Goal: Use online tool/utility: Utilize a website feature to perform a specific function

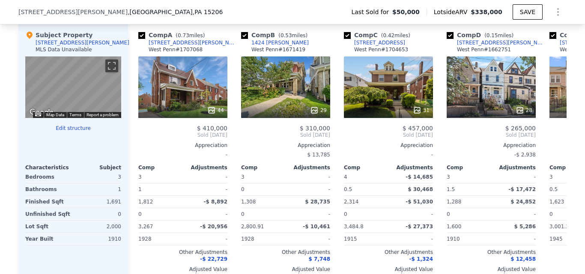
scroll to position [837, 0]
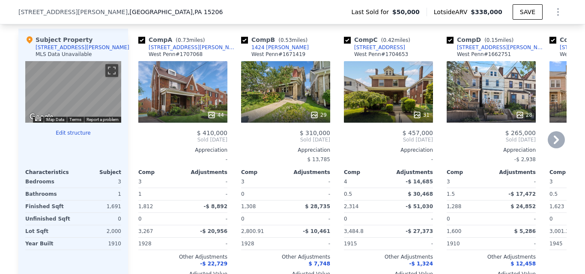
click at [484, 101] on div "28" at bounding box center [491, 92] width 89 height 62
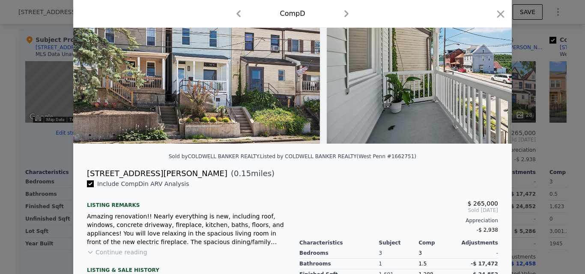
scroll to position [182, 0]
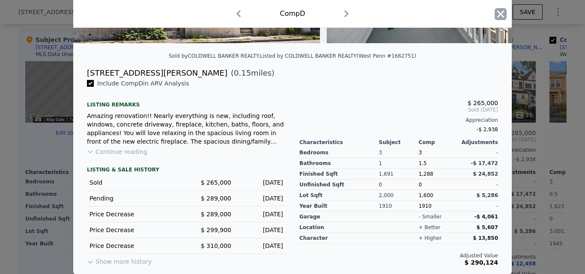
click at [495, 19] on icon "button" at bounding box center [501, 14] width 12 height 12
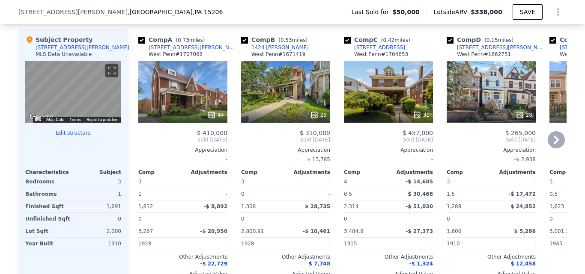
click at [482, 107] on div "28" at bounding box center [491, 92] width 89 height 62
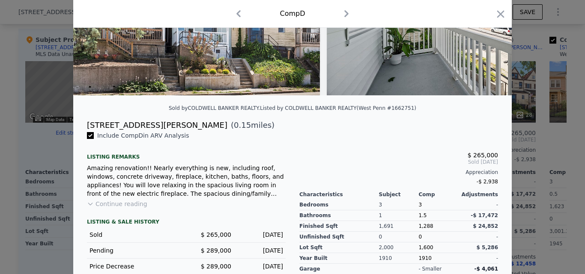
scroll to position [182, 0]
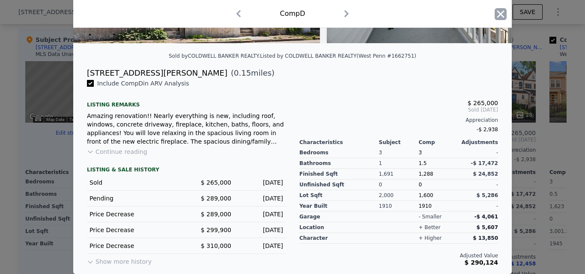
click at [496, 10] on icon "button" at bounding box center [501, 14] width 12 height 12
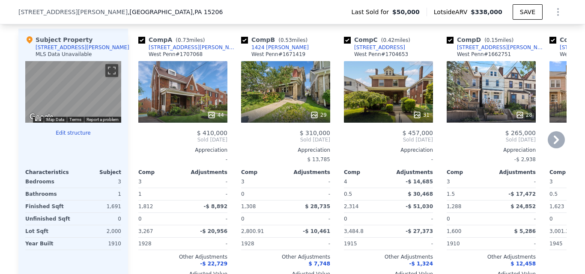
click at [554, 144] on icon at bounding box center [556, 140] width 5 height 9
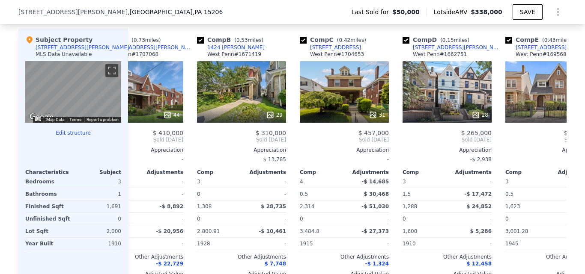
scroll to position [0, 206]
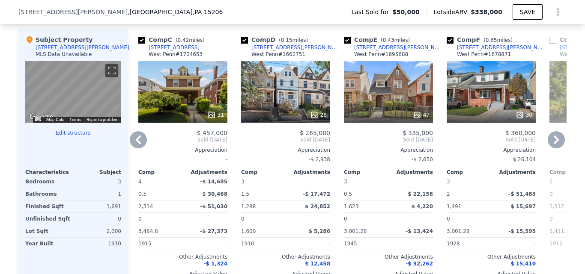
click at [552, 146] on icon at bounding box center [556, 139] width 17 height 17
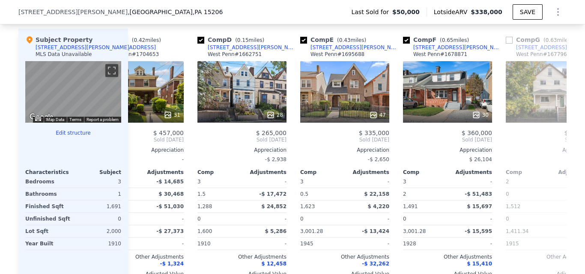
scroll to position [0, 411]
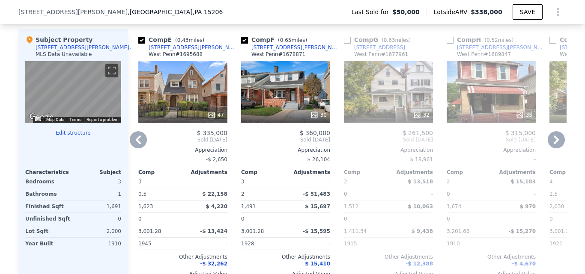
click at [363, 79] on div "32" at bounding box center [388, 92] width 89 height 62
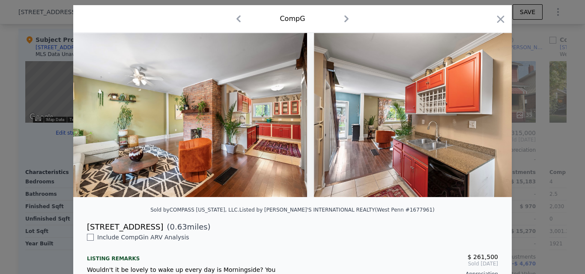
scroll to position [0, 1795]
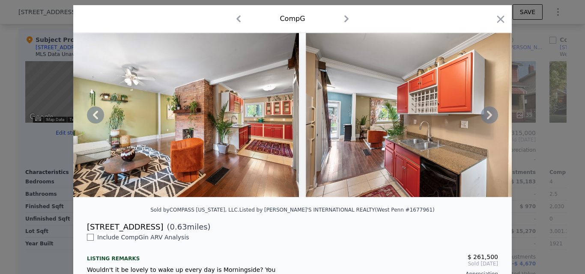
drag, startPoint x: 180, startPoint y: 204, endPoint x: 185, endPoint y: 202, distance: 4.8
click at [185, 202] on div at bounding box center [292, 118] width 439 height 171
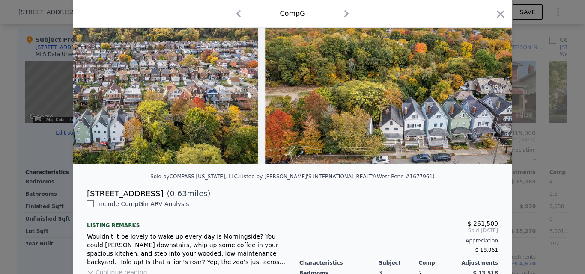
scroll to position [0, 0]
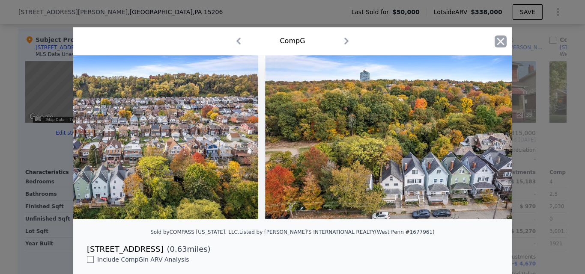
click at [495, 40] on icon "button" at bounding box center [501, 42] width 12 height 12
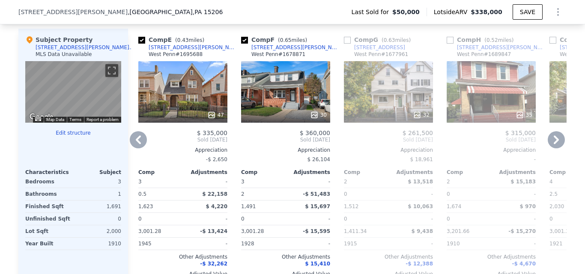
click at [552, 146] on icon at bounding box center [556, 139] width 17 height 17
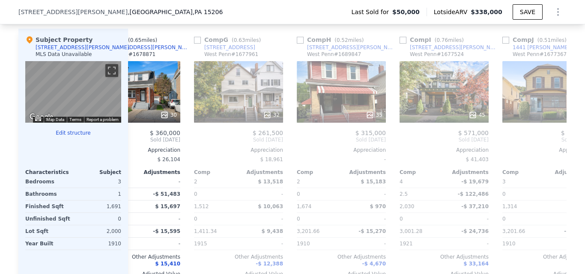
scroll to position [0, 617]
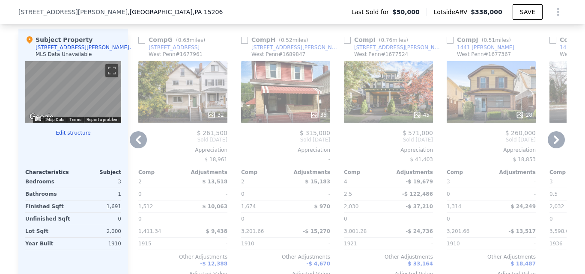
click at [554, 144] on icon at bounding box center [556, 140] width 5 height 9
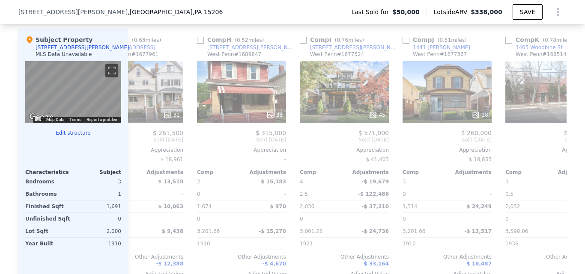
scroll to position [0, 815]
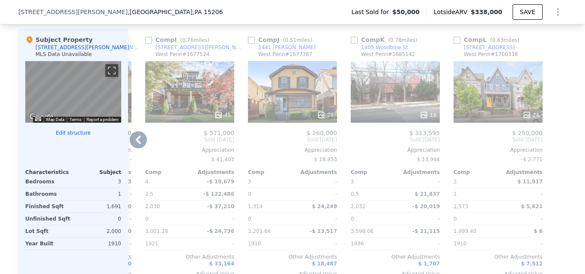
click at [484, 119] on div "24" at bounding box center [498, 115] width 82 height 9
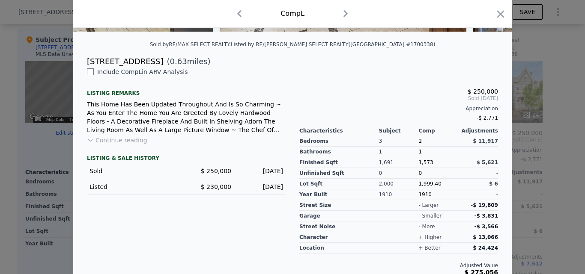
scroll to position [189, 0]
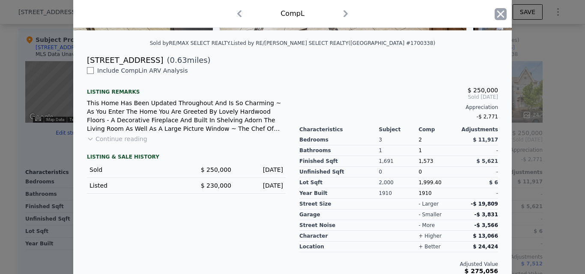
click at [500, 13] on icon "button" at bounding box center [501, 14] width 12 height 12
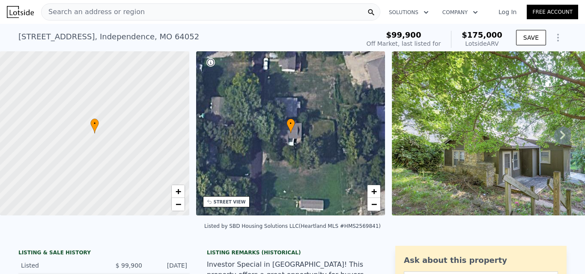
click at [560, 135] on icon at bounding box center [562, 135] width 5 height 9
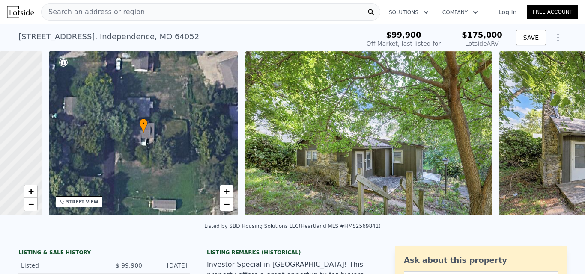
scroll to position [0, 200]
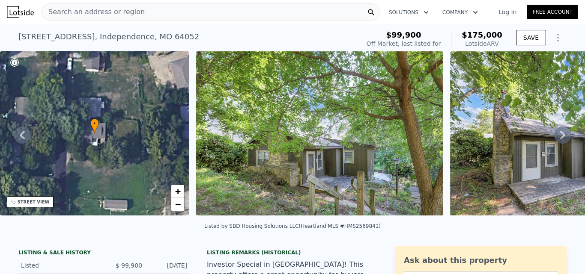
click at [554, 134] on icon at bounding box center [562, 135] width 17 height 17
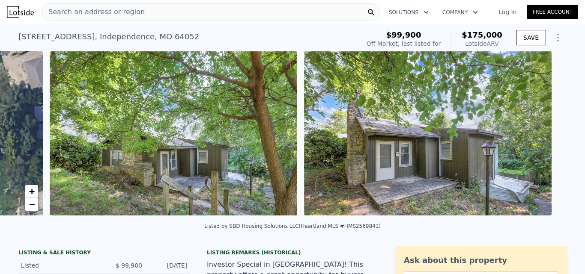
scroll to position [0, 392]
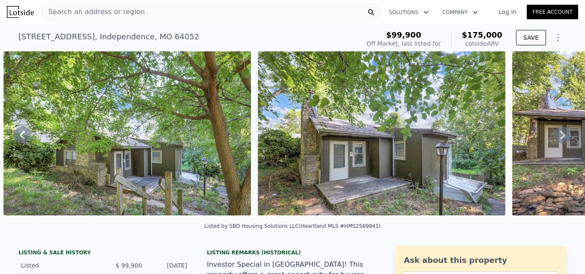
click at [554, 137] on icon at bounding box center [562, 135] width 17 height 17
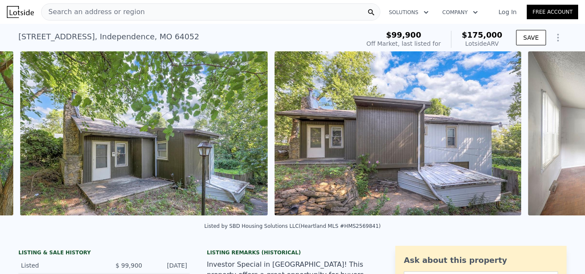
scroll to position [0, 646]
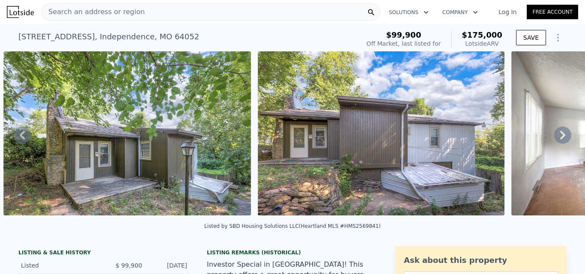
click at [554, 138] on icon at bounding box center [562, 135] width 17 height 17
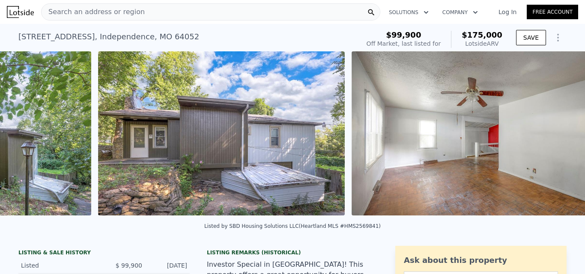
scroll to position [0, 901]
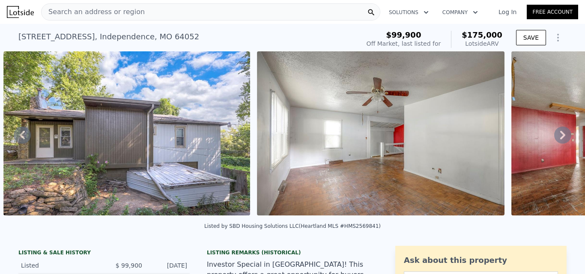
click at [554, 137] on icon at bounding box center [562, 135] width 17 height 17
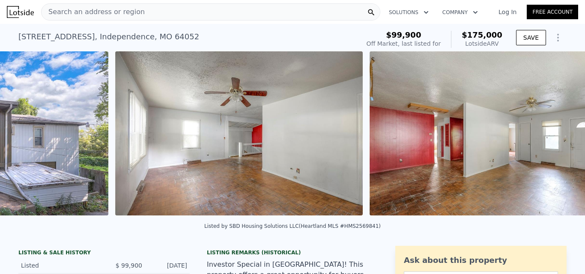
scroll to position [0, 1154]
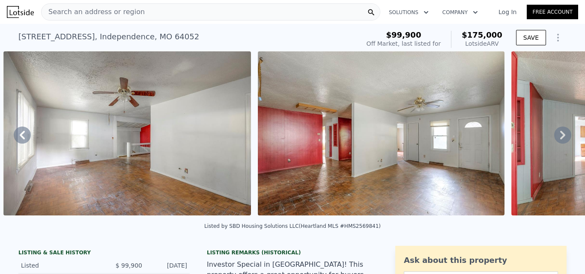
click at [560, 137] on icon at bounding box center [562, 135] width 5 height 9
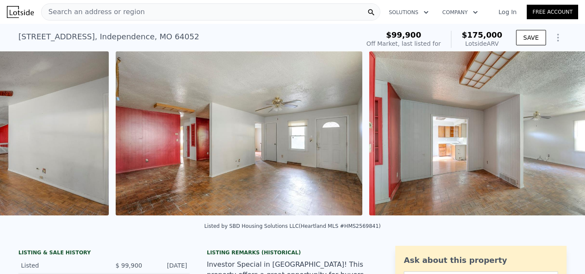
click at [558, 137] on div "• + − • + − STREET VIEW Loading... SATELLITE VIEW" at bounding box center [292, 134] width 585 height 167
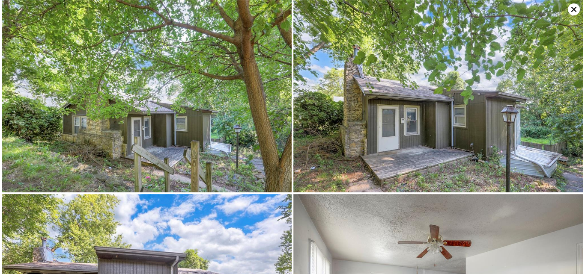
scroll to position [0, 1408]
click at [558, 137] on img at bounding box center [438, 96] width 290 height 193
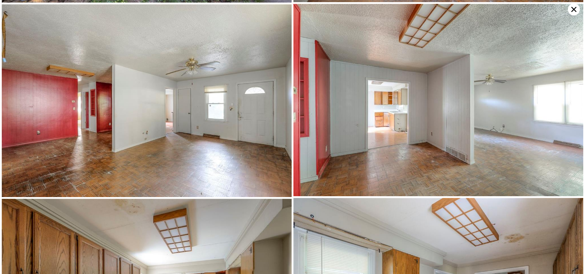
click at [558, 137] on img at bounding box center [438, 100] width 290 height 193
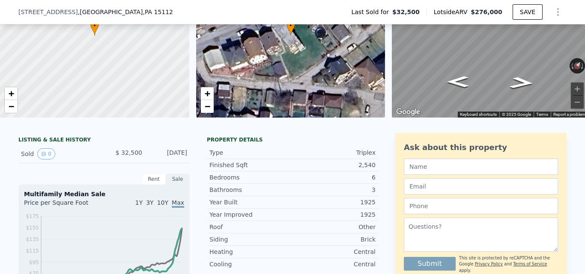
scroll to position [3, 0]
